Goal: Register for event/course

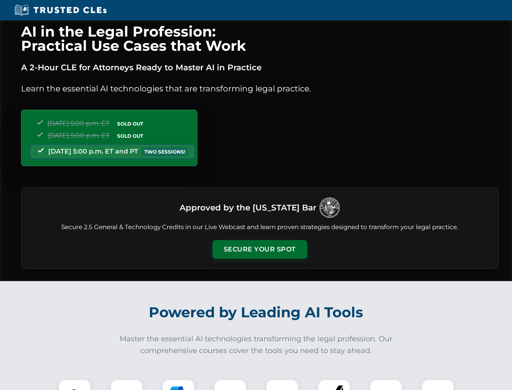
click at [260, 249] on button "Secure Your Spot" at bounding box center [260, 249] width 95 height 19
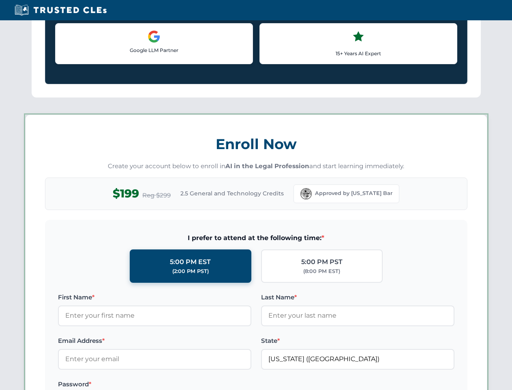
click at [127, 384] on label "Password *" at bounding box center [155, 384] width 194 height 10
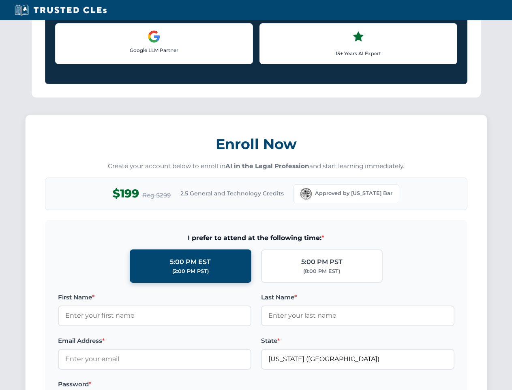
scroll to position [796, 0]
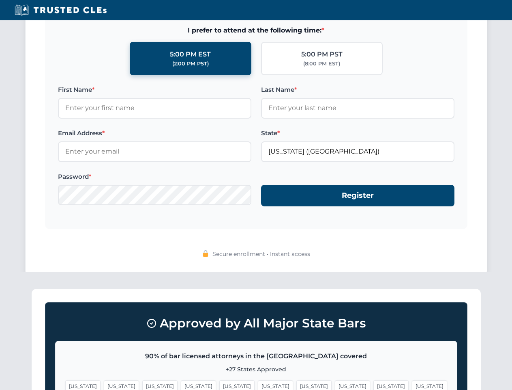
click at [258, 384] on span "[US_STATE]" at bounding box center [275, 386] width 35 height 12
click at [297, 384] on span "[US_STATE]" at bounding box center [314, 386] width 35 height 12
click at [374, 384] on span "[US_STATE]" at bounding box center [391, 386] width 35 height 12
